Goal: Task Accomplishment & Management: Manage account settings

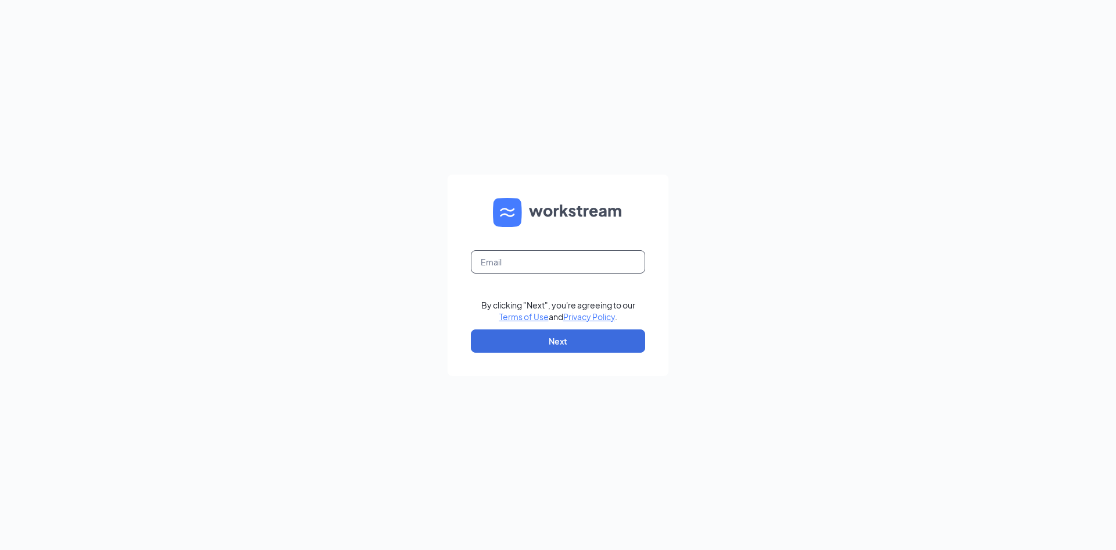
click at [569, 258] on input "text" at bounding box center [558, 261] width 174 height 23
type input "[EMAIL_ADDRESS][DOMAIN_NAME]"
click at [563, 338] on button "Next" at bounding box center [558, 340] width 174 height 23
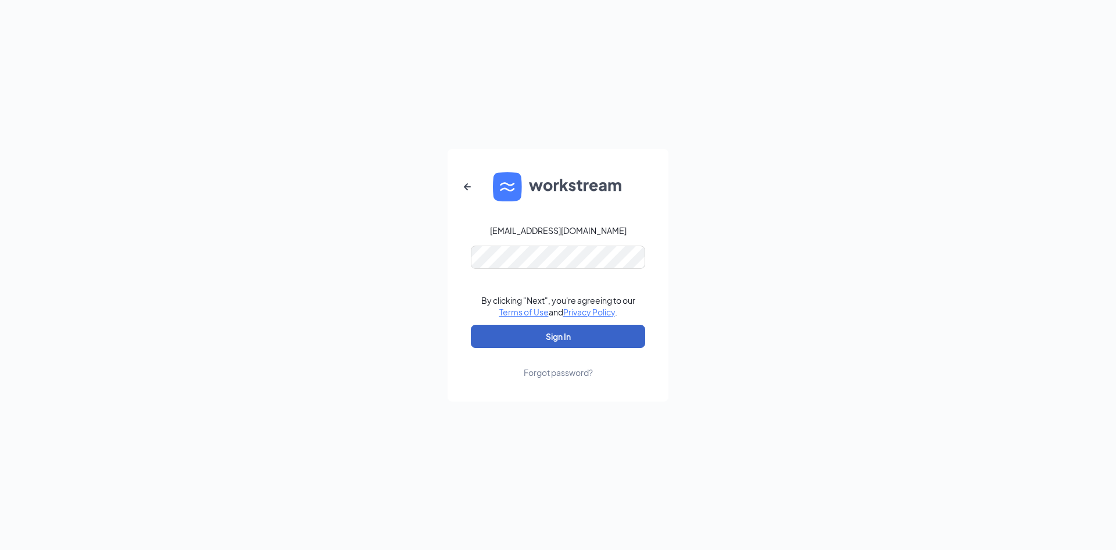
click at [554, 330] on button "Sign In" at bounding box center [558, 335] width 174 height 23
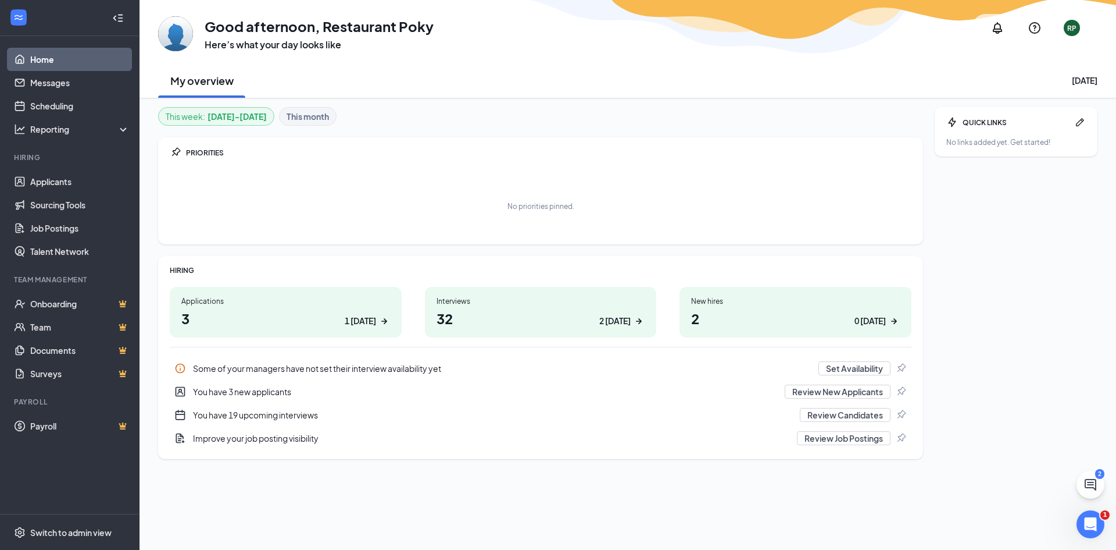
click at [205, 310] on h1 "3 1 today" at bounding box center [285, 318] width 209 height 20
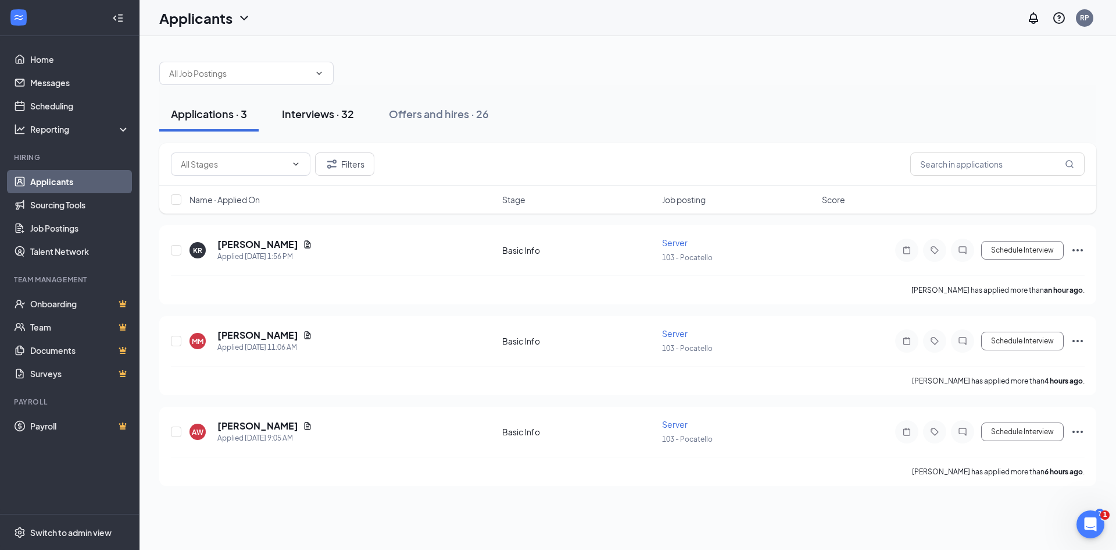
click at [334, 118] on div "Interviews · 32" at bounding box center [318, 113] width 72 height 15
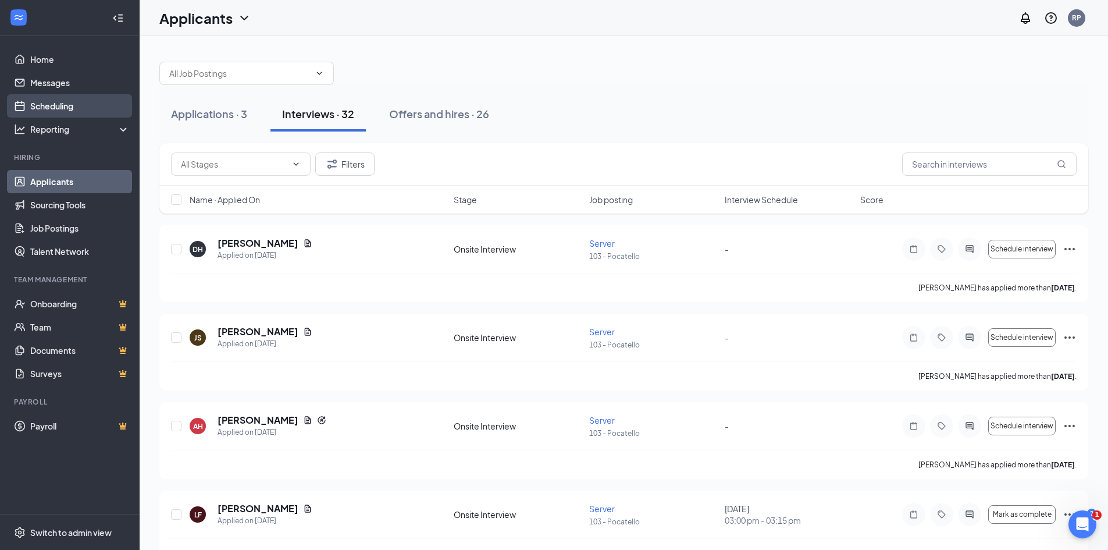
click at [42, 103] on link "Scheduling" at bounding box center [79, 105] width 99 height 23
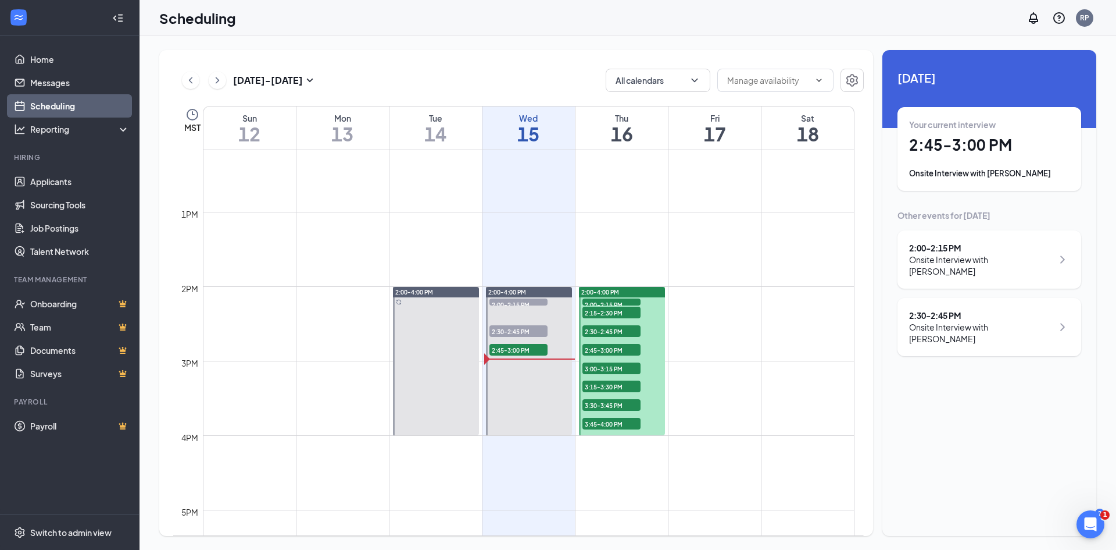
scroll to position [979, 0]
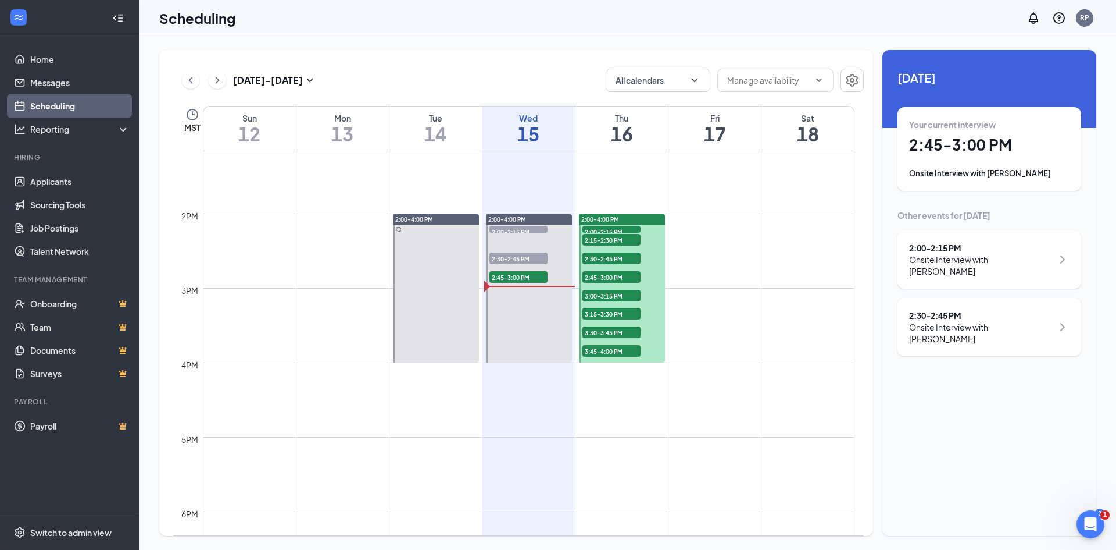
click at [967, 255] on div "Onsite Interview with Kelly Fuhriman" at bounding box center [981, 265] width 144 height 23
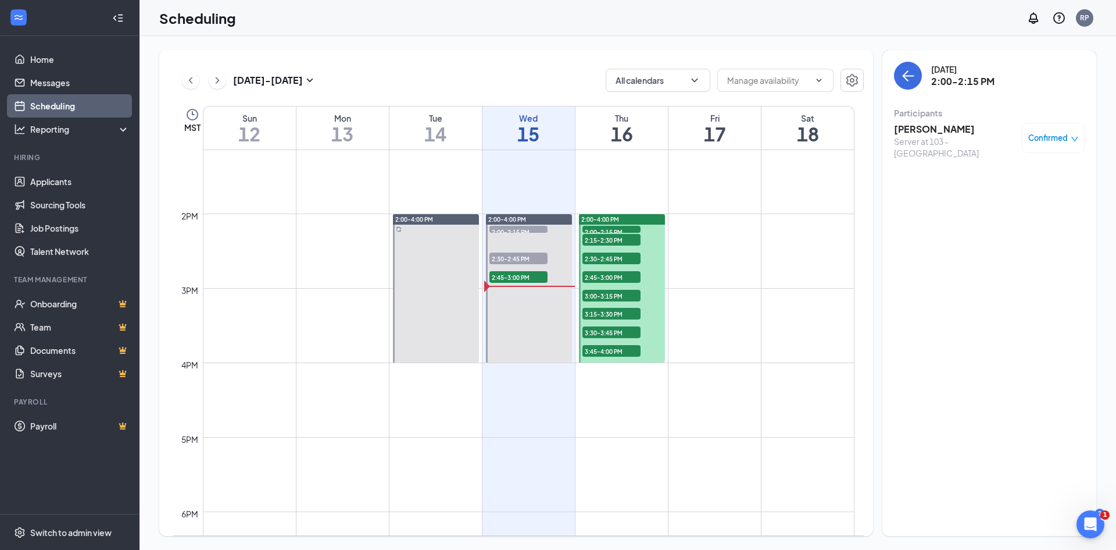
click at [1065, 145] on div "Confirmed" at bounding box center [1053, 138] width 63 height 30
click at [1061, 141] on span "Confirmed" at bounding box center [1049, 138] width 40 height 12
click at [1020, 215] on span "Mark as no-show" at bounding box center [1019, 215] width 65 height 13
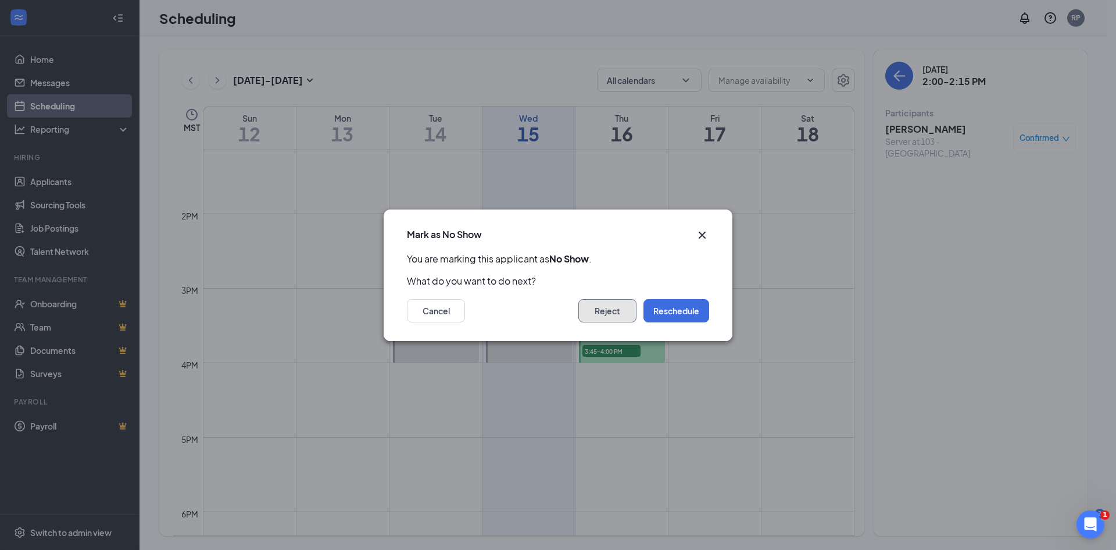
click at [623, 312] on button "Reject" at bounding box center [608, 310] width 58 height 23
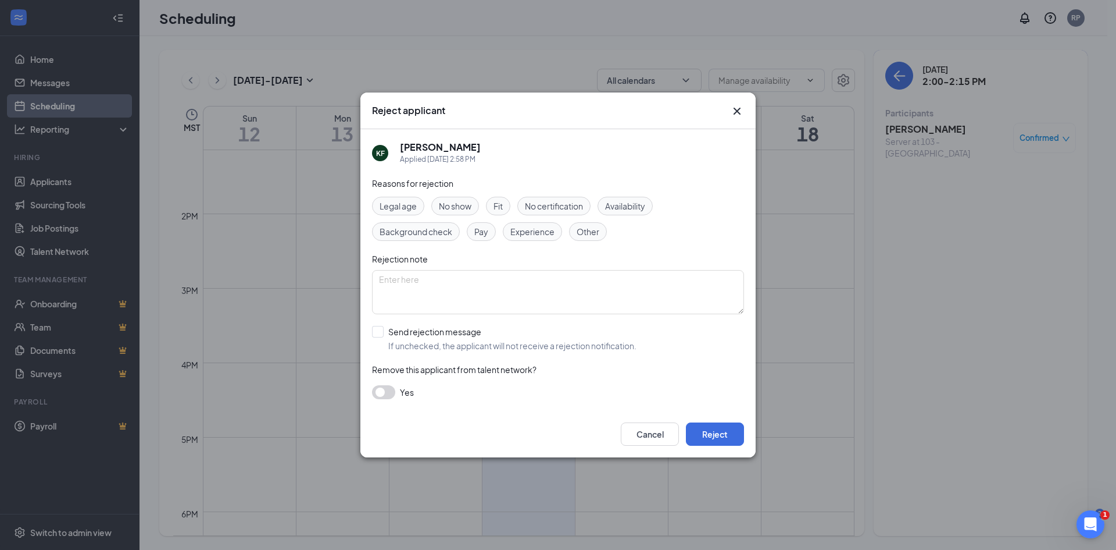
click at [470, 212] on span "No show" at bounding box center [455, 205] width 33 height 13
click at [712, 436] on button "Reject" at bounding box center [715, 433] width 58 height 23
click at [377, 332] on input "Send rejection message If unchecked, the applicant will not receive a rejection…" at bounding box center [504, 339] width 265 height 26
checkbox input "true"
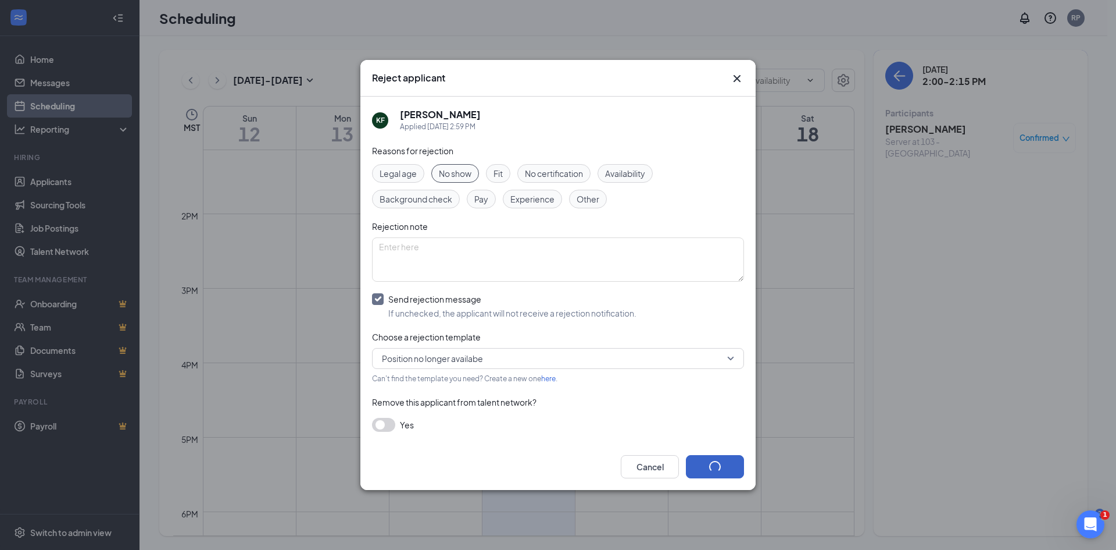
click at [725, 465] on button "button" at bounding box center [715, 466] width 58 height 23
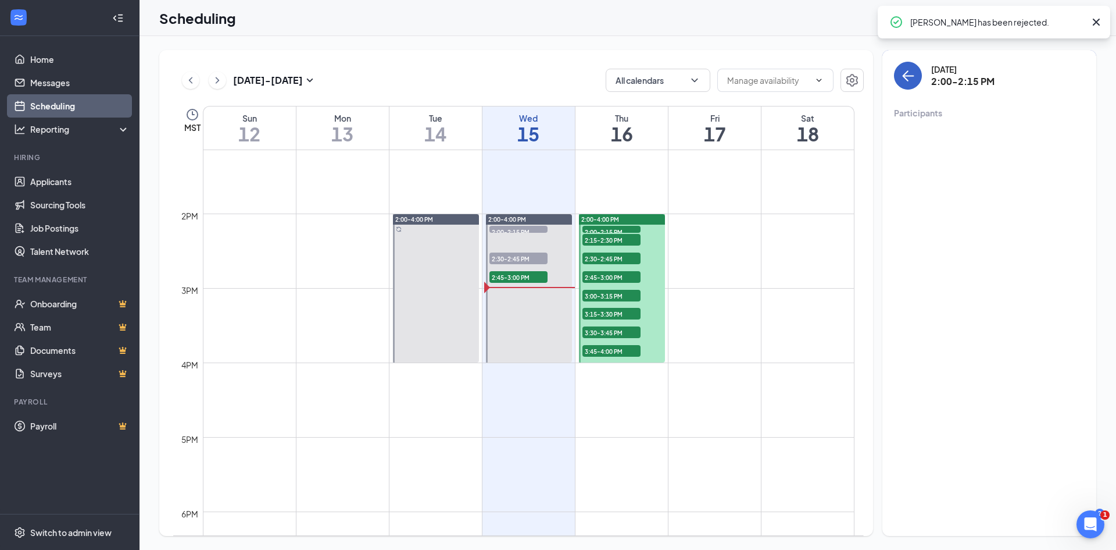
click at [907, 74] on icon "ArrowLeft" at bounding box center [908, 76] width 14 height 14
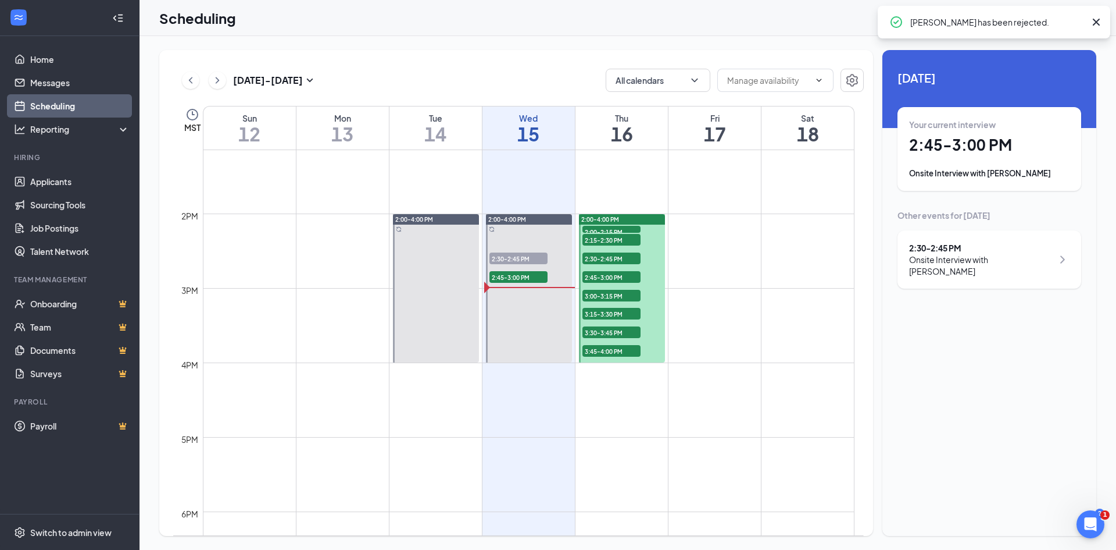
click at [1003, 262] on div "Onsite Interview with Savannah Bloxham" at bounding box center [981, 265] width 144 height 23
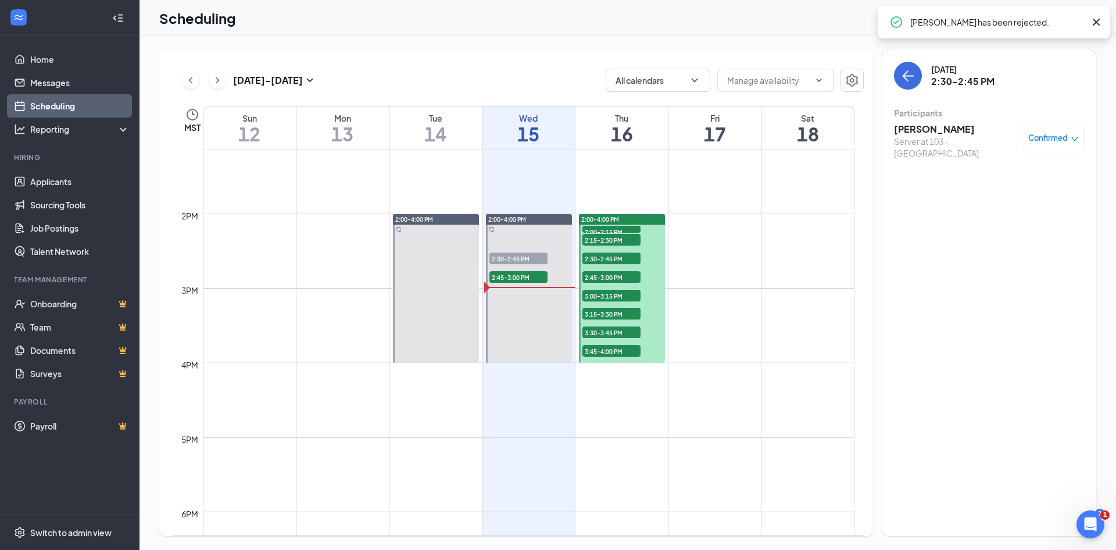
click at [1046, 139] on span "Confirmed" at bounding box center [1049, 138] width 40 height 12
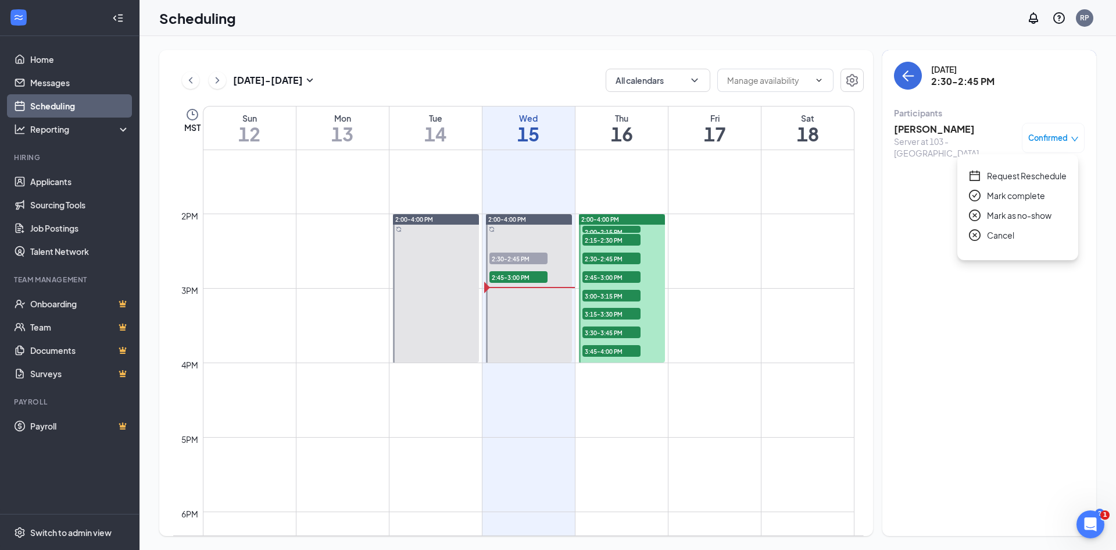
click at [1011, 216] on span "Mark as no-show" at bounding box center [1019, 215] width 65 height 13
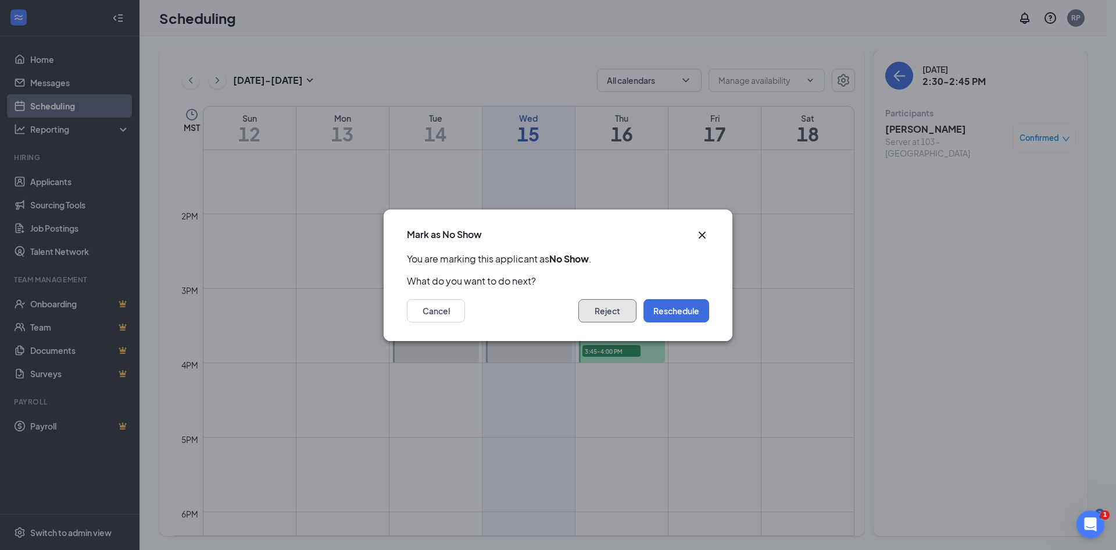
click at [632, 312] on button "Reject" at bounding box center [608, 310] width 58 height 23
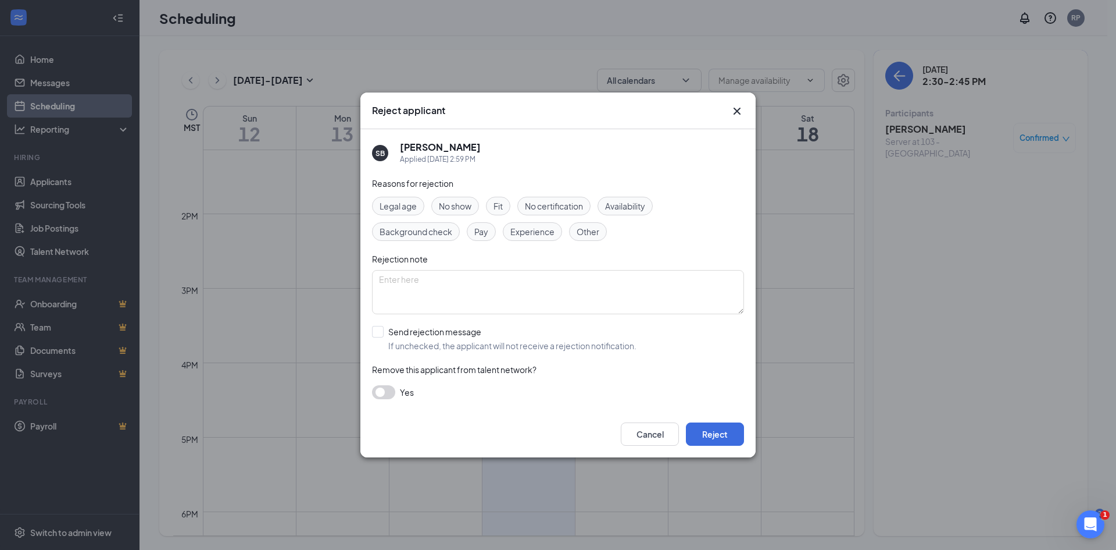
click at [459, 209] on span "No show" at bounding box center [455, 205] width 33 height 13
click at [376, 333] on input "Send rejection message If unchecked, the applicant will not receive a rejection…" at bounding box center [504, 339] width 265 height 26
checkbox input "true"
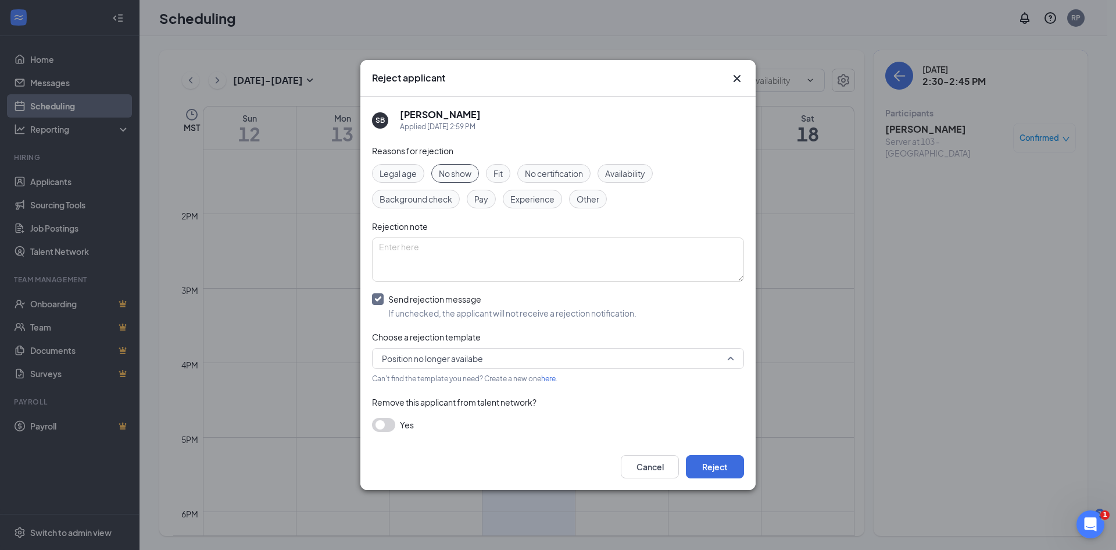
click at [670, 357] on span "Position no longer availabe" at bounding box center [553, 357] width 342 height 17
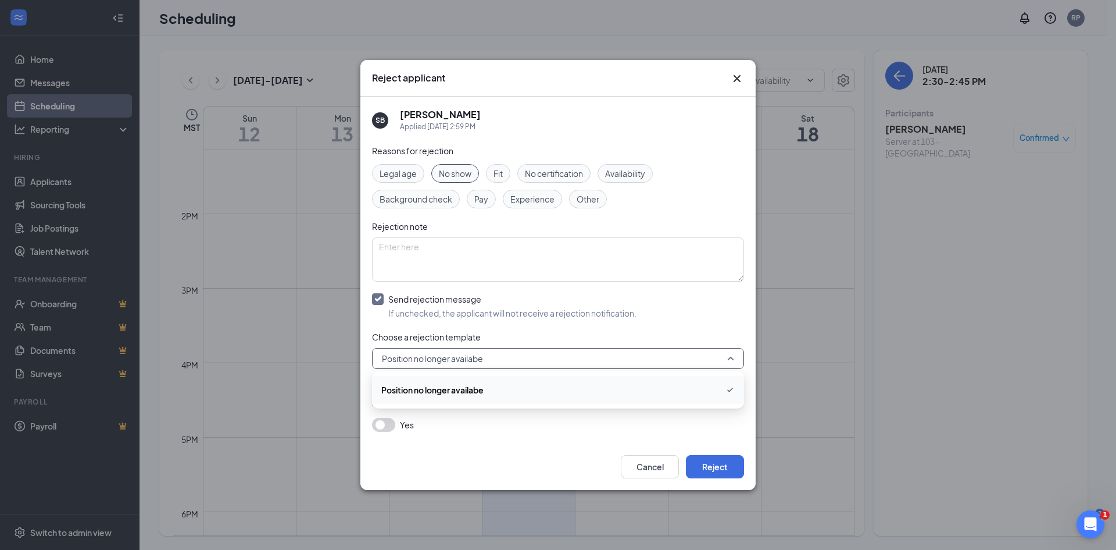
click at [670, 357] on span "Position no longer availabe" at bounding box center [553, 357] width 342 height 17
drag, startPoint x: 670, startPoint y: 357, endPoint x: 645, endPoint y: 329, distance: 37.1
click at [631, 329] on div "Reasons for rejection Legal age No show Fit No certification Availability Backg…" at bounding box center [558, 293] width 372 height 299
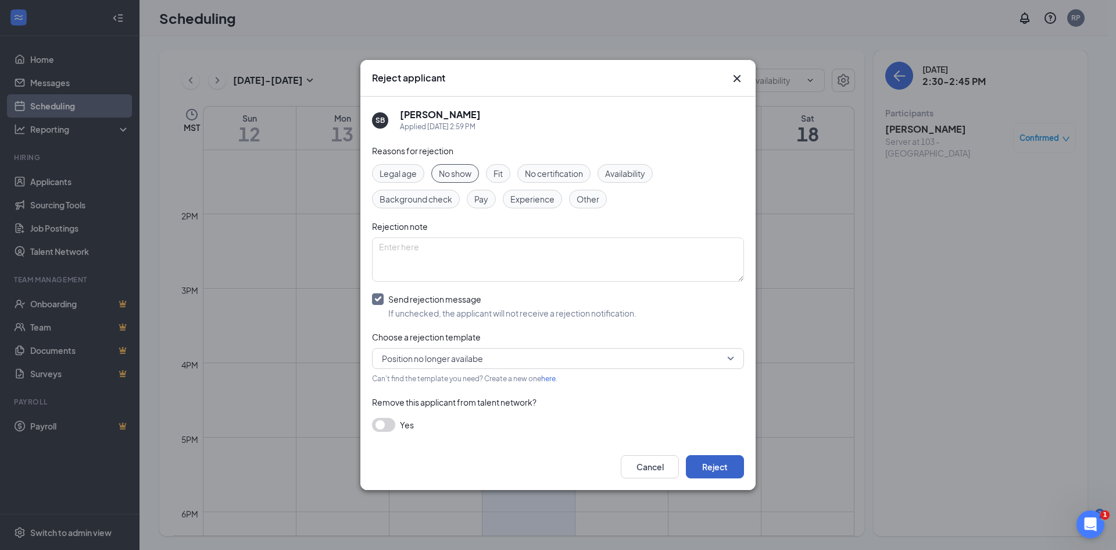
click at [720, 461] on button "Reject" at bounding box center [715, 466] width 58 height 23
